Goal: Task Accomplishment & Management: Manage account settings

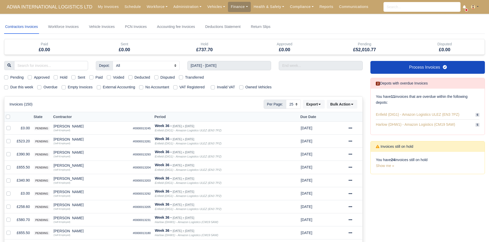
select select "25"
click at [34, 63] on input "search" at bounding box center [51, 65] width 74 height 9
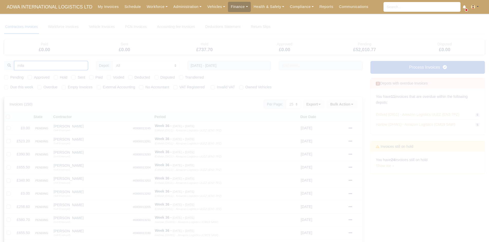
type input "mila"
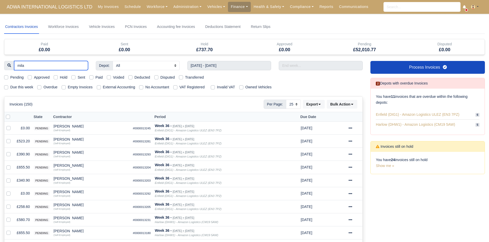
click at [58, 67] on input "mila" at bounding box center [51, 65] width 74 height 9
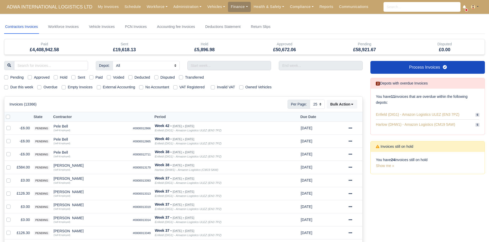
select select "25"
click at [37, 66] on input "search" at bounding box center [51, 65] width 74 height 9
type input "mila"
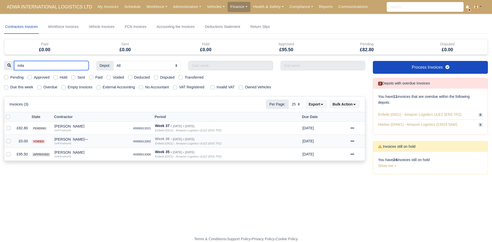
type input "mila"
click at [354, 143] on icon at bounding box center [353, 142] width 4 height 4
click at [346, 154] on link "Show Invoice" at bounding box center [340, 157] width 46 height 8
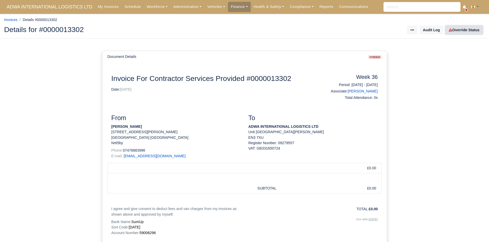
click at [453, 31] on link "Override Status" at bounding box center [463, 30] width 37 height 9
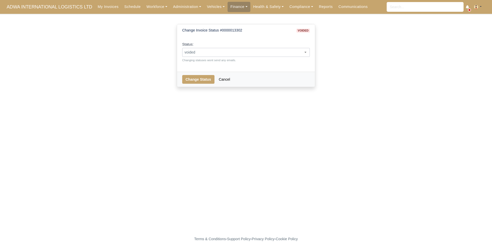
click at [296, 52] on span "voided" at bounding box center [246, 52] width 127 height 6
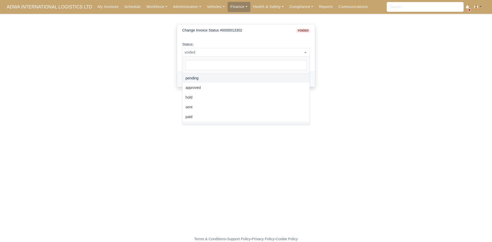
select select "pending"
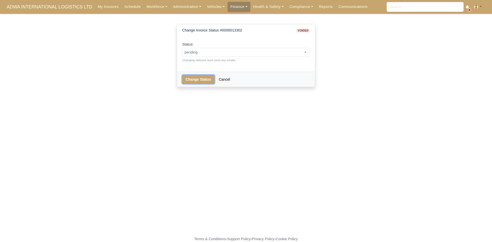
click at [197, 82] on button "Change Status" at bounding box center [198, 79] width 32 height 9
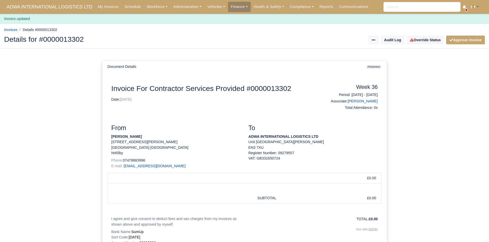
click at [116, 139] on strong "[PERSON_NAME]" at bounding box center [126, 137] width 31 height 4
copy address "[PERSON_NAME]"
